Goal: Task Accomplishment & Management: Manage account settings

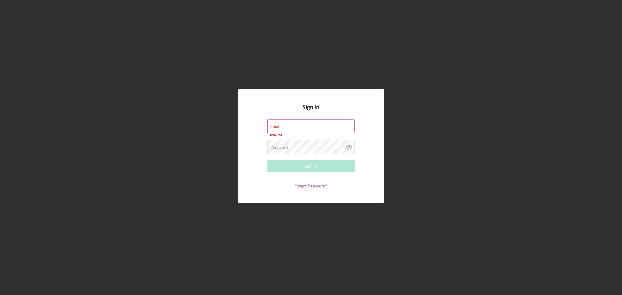
click at [316, 126] on div "Email Required" at bounding box center [312, 128] width 88 height 18
click at [303, 127] on input "Email" at bounding box center [311, 126] width 87 height 14
type input "[PERSON_NAME][EMAIL_ADDRESS][DOMAIN_NAME]"
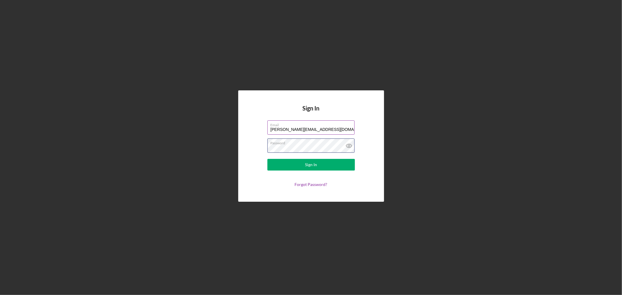
click at [268, 159] on button "Sign In" at bounding box center [312, 165] width 88 height 12
